Goal: Task Accomplishment & Management: Use online tool/utility

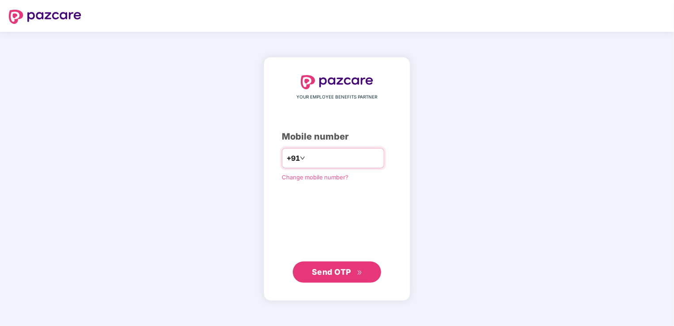
click at [325, 155] on input "number" at bounding box center [343, 158] width 72 height 14
type input "**********"
click at [335, 269] on span "Send OTP" at bounding box center [331, 271] width 39 height 9
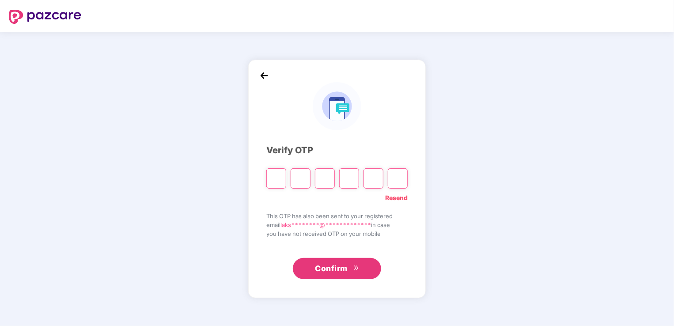
type input "*"
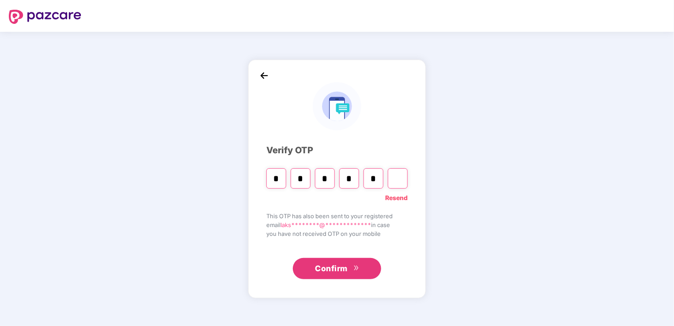
type input "*"
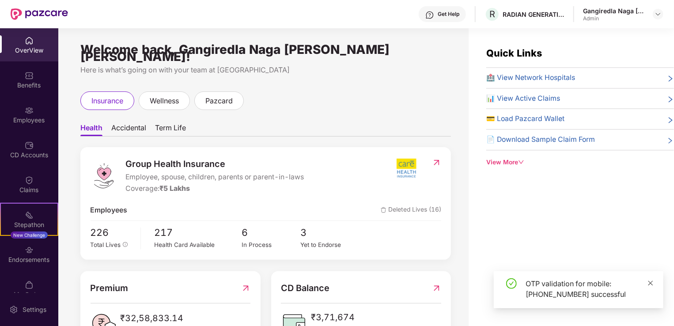
click at [651, 283] on icon "close" at bounding box center [650, 282] width 5 height 5
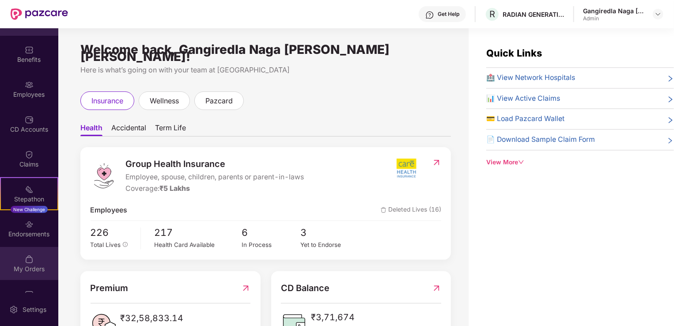
scroll to position [49, 0]
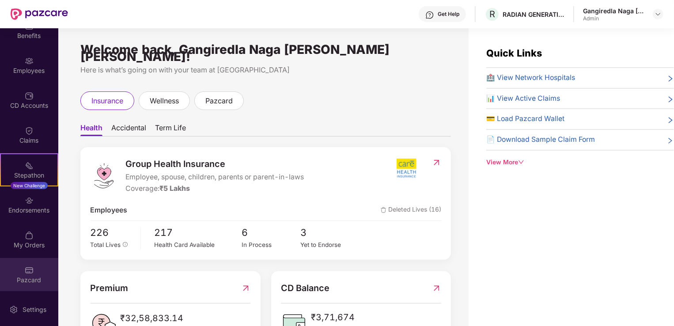
click at [31, 281] on div "Pazcard" at bounding box center [29, 279] width 58 height 9
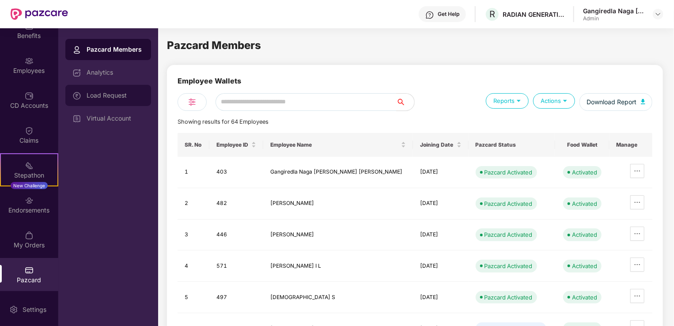
click at [124, 93] on div "Load Request" at bounding box center [115, 95] width 57 height 7
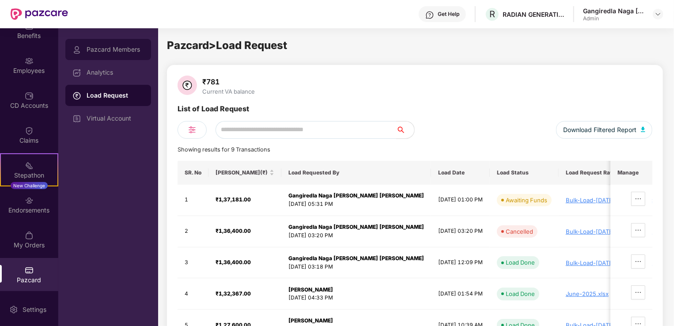
click at [113, 49] on div "Pazcard Members" at bounding box center [115, 49] width 57 height 7
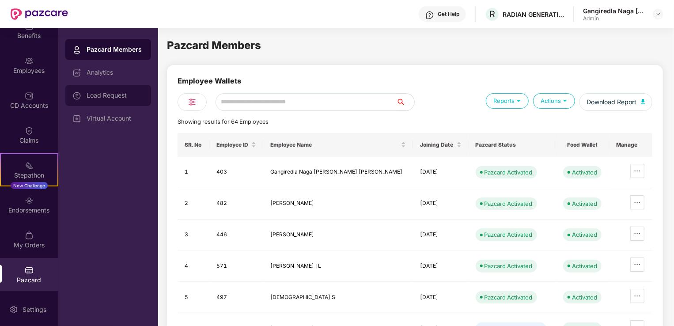
click at [96, 94] on div "Load Request" at bounding box center [115, 95] width 57 height 7
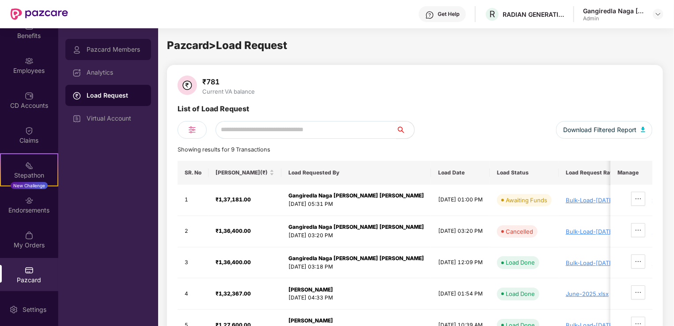
click at [95, 44] on div "Pazcard Members" at bounding box center [108, 49] width 86 height 21
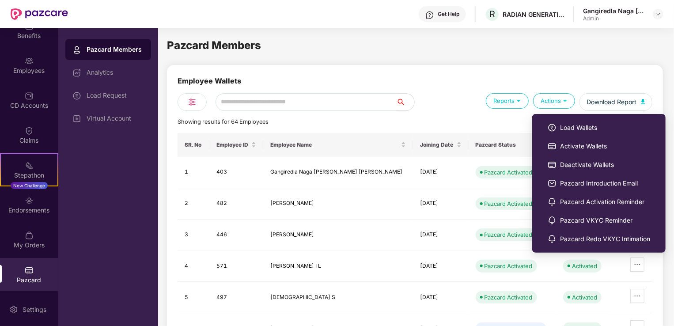
click at [554, 98] on div "Actions" at bounding box center [554, 100] width 42 height 15
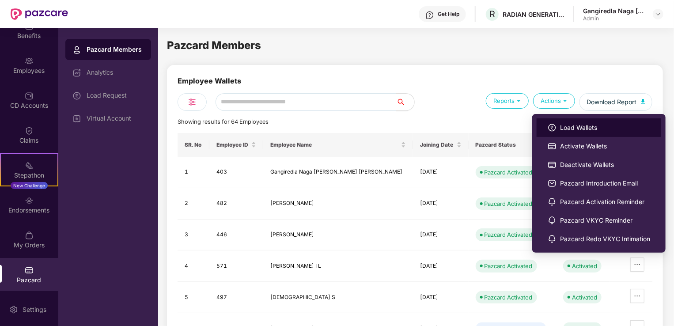
click at [570, 128] on span "Load Wallets" at bounding box center [605, 128] width 90 height 10
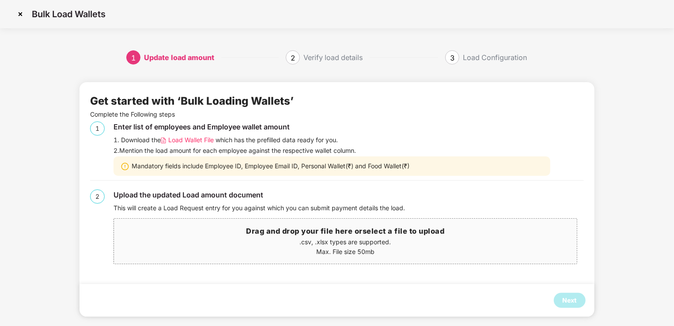
click at [185, 140] on span "Load Wallet File" at bounding box center [190, 140] width 45 height 10
click at [395, 248] on p "Max. File size 50mb" at bounding box center [345, 252] width 462 height 10
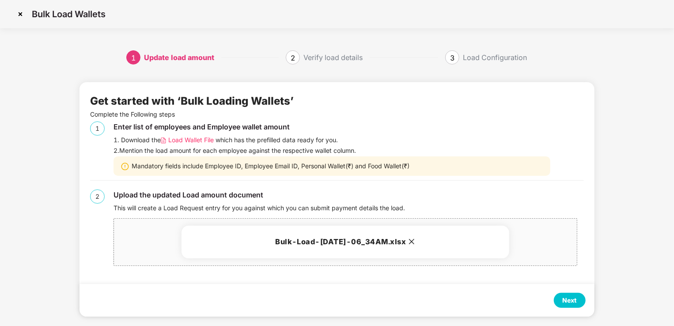
click at [565, 304] on div "Next" at bounding box center [569, 300] width 14 height 10
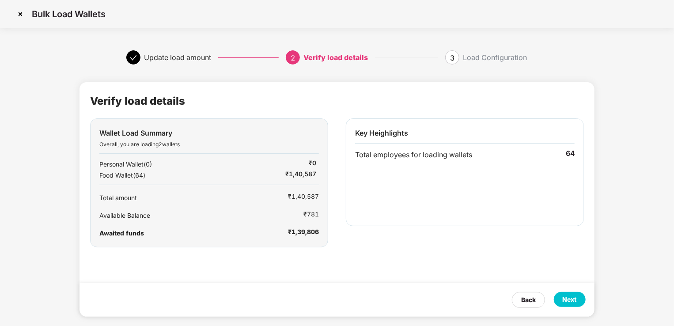
click at [381, 255] on div "Verify load details Wallet Load Summary Overall, you are loading 2 wallets Pers…" at bounding box center [336, 199] width 515 height 234
click at [379, 268] on div "Verify load details Wallet Load Summary Overall, you are loading 2 wallets Pers…" at bounding box center [336, 199] width 515 height 234
click at [416, 258] on div "Verify load details Wallet Load Summary Overall, you are loading 2 wallets Pers…" at bounding box center [336, 199] width 515 height 234
click at [397, 279] on div "Verify load details Wallet Load Summary Overall, you are loading 2 wallets Pers…" at bounding box center [336, 199] width 515 height 234
click at [435, 257] on div "Verify load details Wallet Load Summary Overall, you are loading 2 wallets Pers…" at bounding box center [336, 199] width 515 height 234
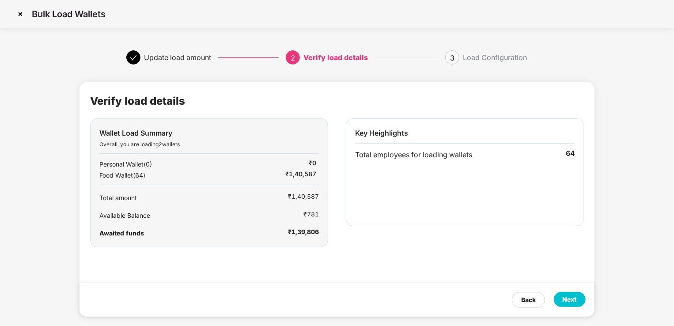
click at [572, 296] on div "Next" at bounding box center [569, 299] width 14 height 10
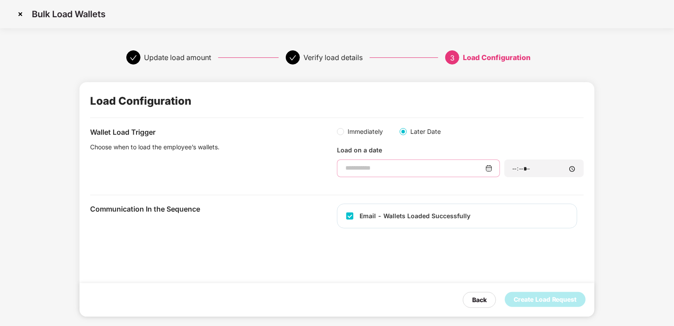
click at [350, 166] on input at bounding box center [414, 167] width 141 height 9
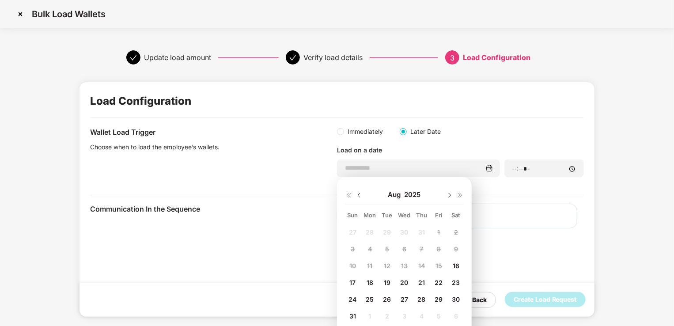
click at [350, 315] on span "31" at bounding box center [352, 316] width 7 height 8
type input "**********"
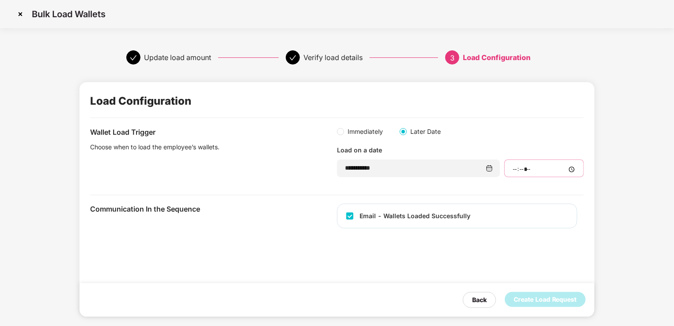
click at [536, 169] on input "time" at bounding box center [544, 169] width 64 height 9
click at [573, 170] on input "time" at bounding box center [544, 169] width 64 height 9
type input "*****"
click at [306, 174] on div "Wallet Load Trigger Choose when to load the employee’s wallets." at bounding box center [213, 152] width 247 height 50
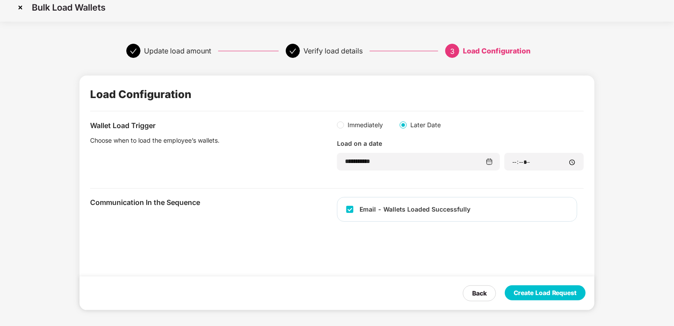
scroll to position [8, 0]
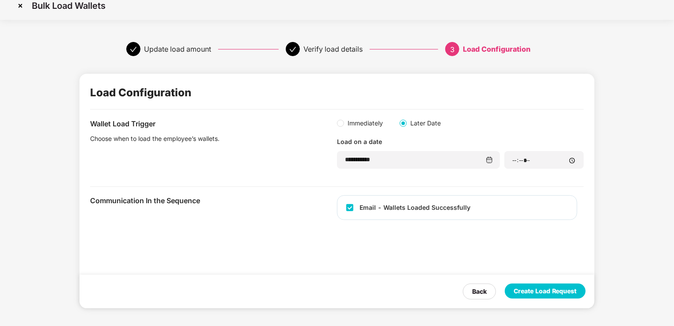
click at [539, 292] on div "Create Load Request" at bounding box center [544, 291] width 63 height 10
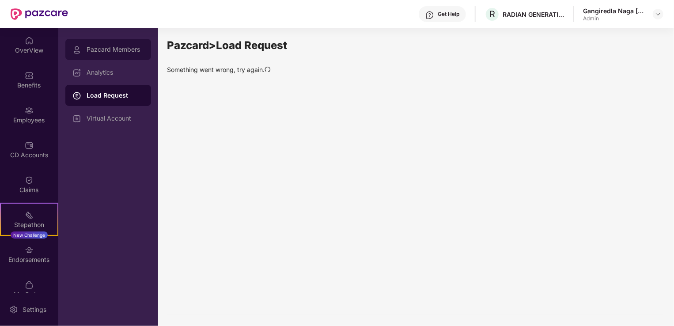
click at [98, 52] on div "Pazcard Members" at bounding box center [115, 49] width 57 height 7
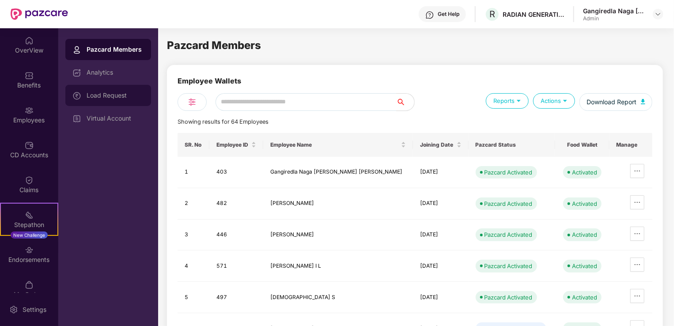
click at [109, 100] on div "Load Request" at bounding box center [108, 95] width 86 height 21
